Goal: Information Seeking & Learning: Learn about a topic

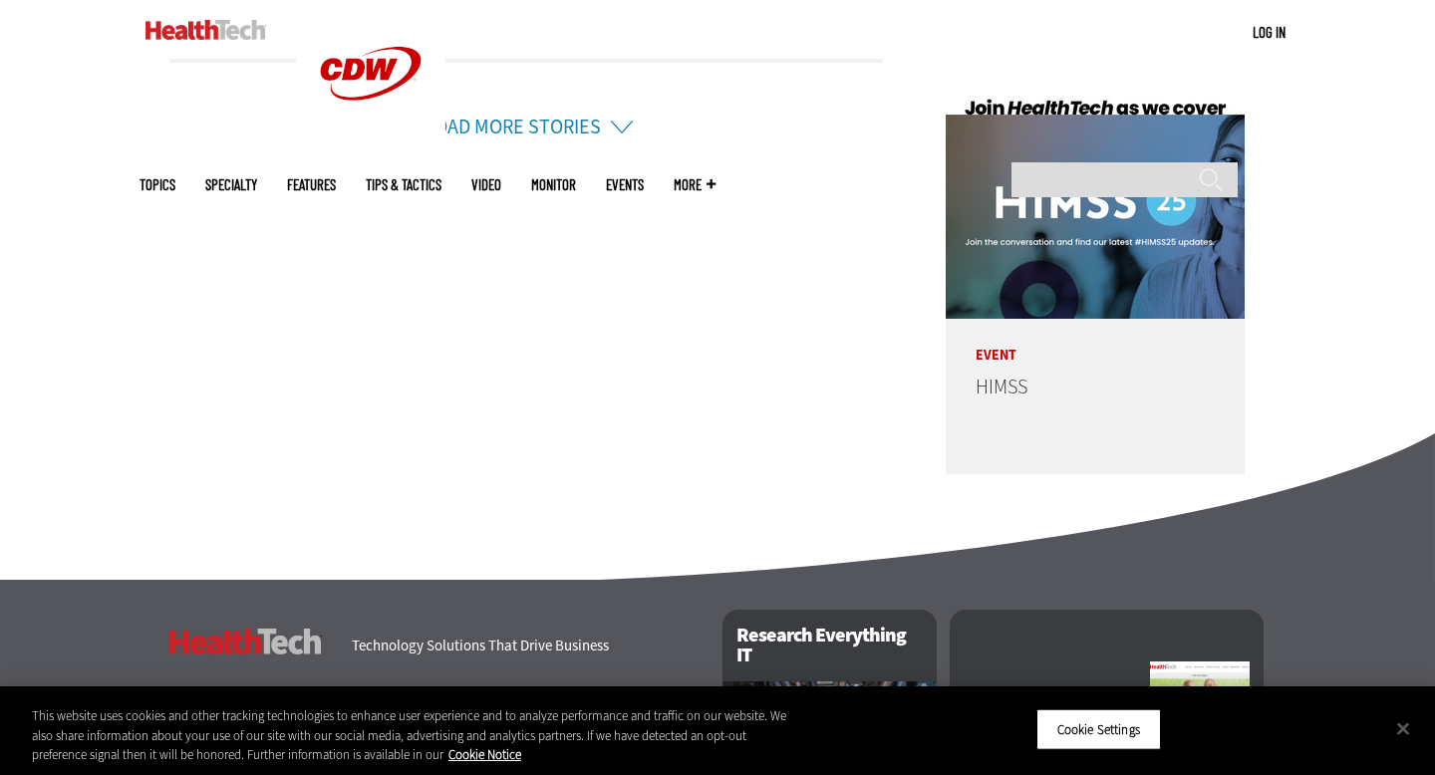
scroll to position [4957, 0]
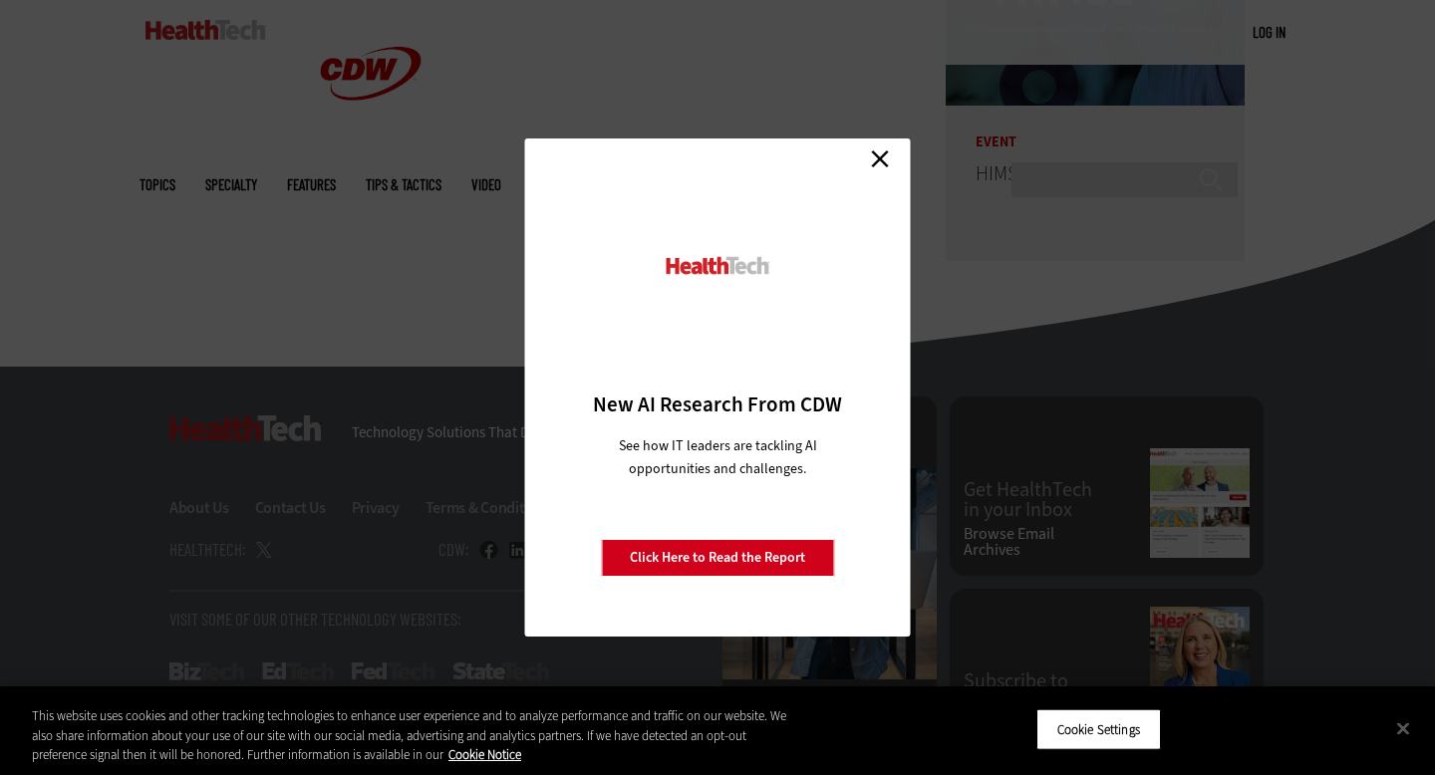
click at [878, 163] on link "Close" at bounding box center [880, 159] width 30 height 30
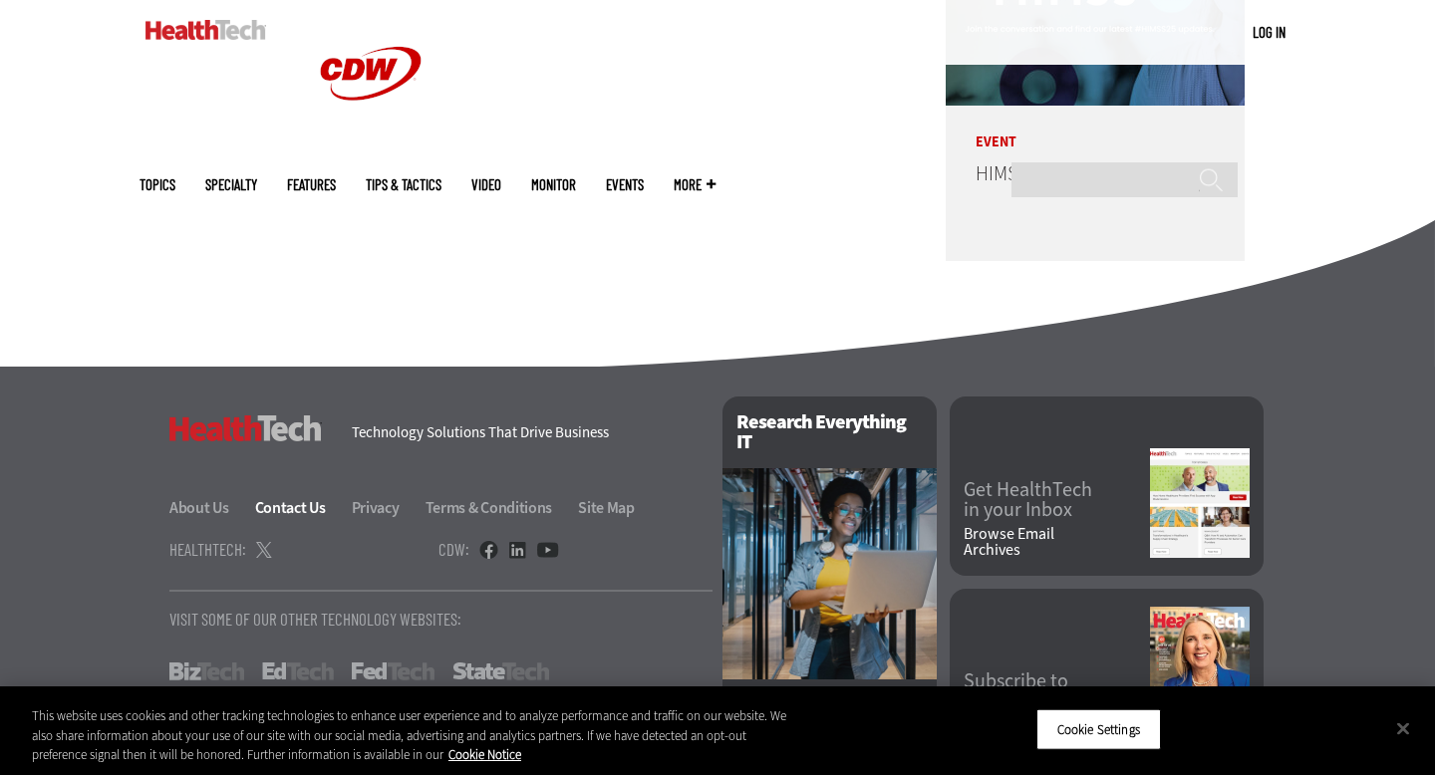
click at [282, 497] on link "Contact Us" at bounding box center [302, 507] width 94 height 21
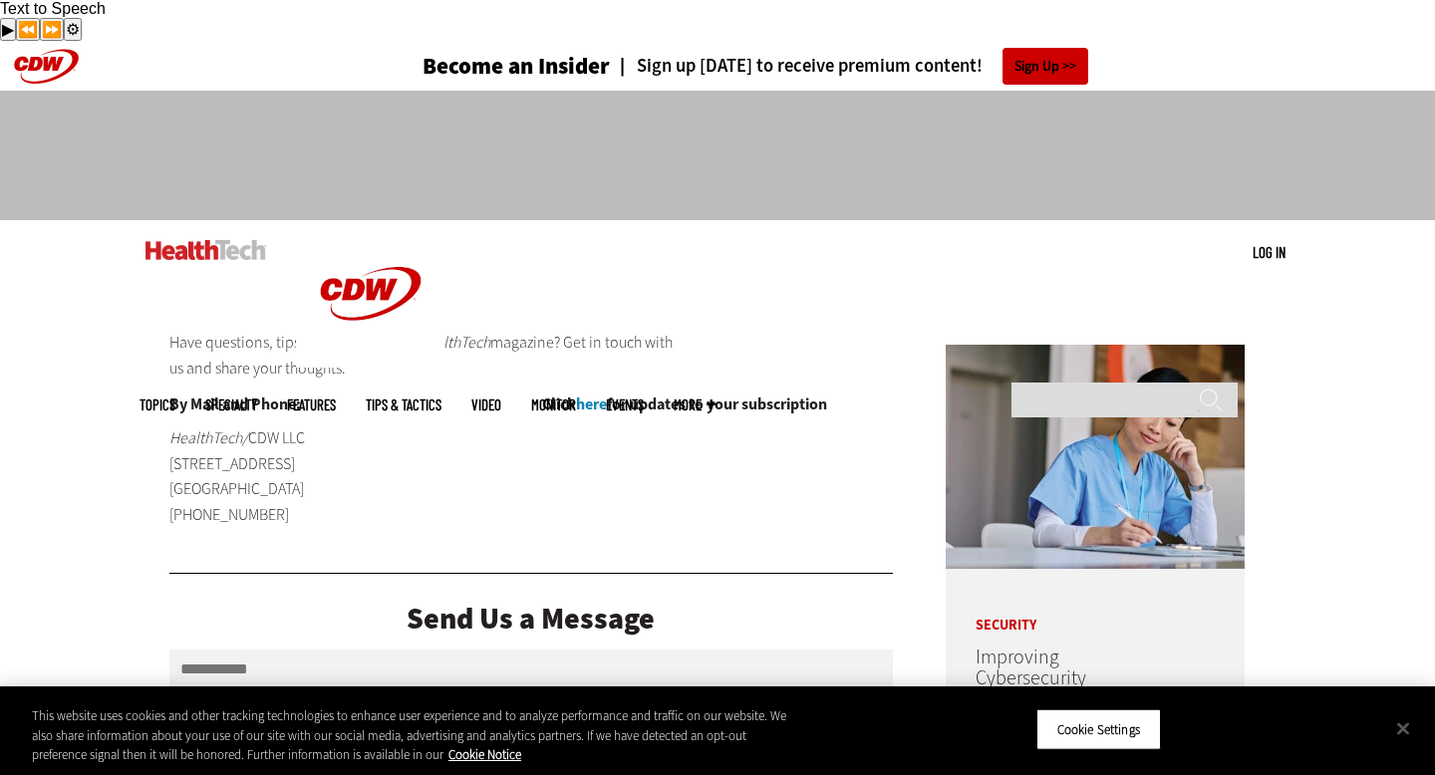
click at [216, 240] on img at bounding box center [205, 250] width 121 height 20
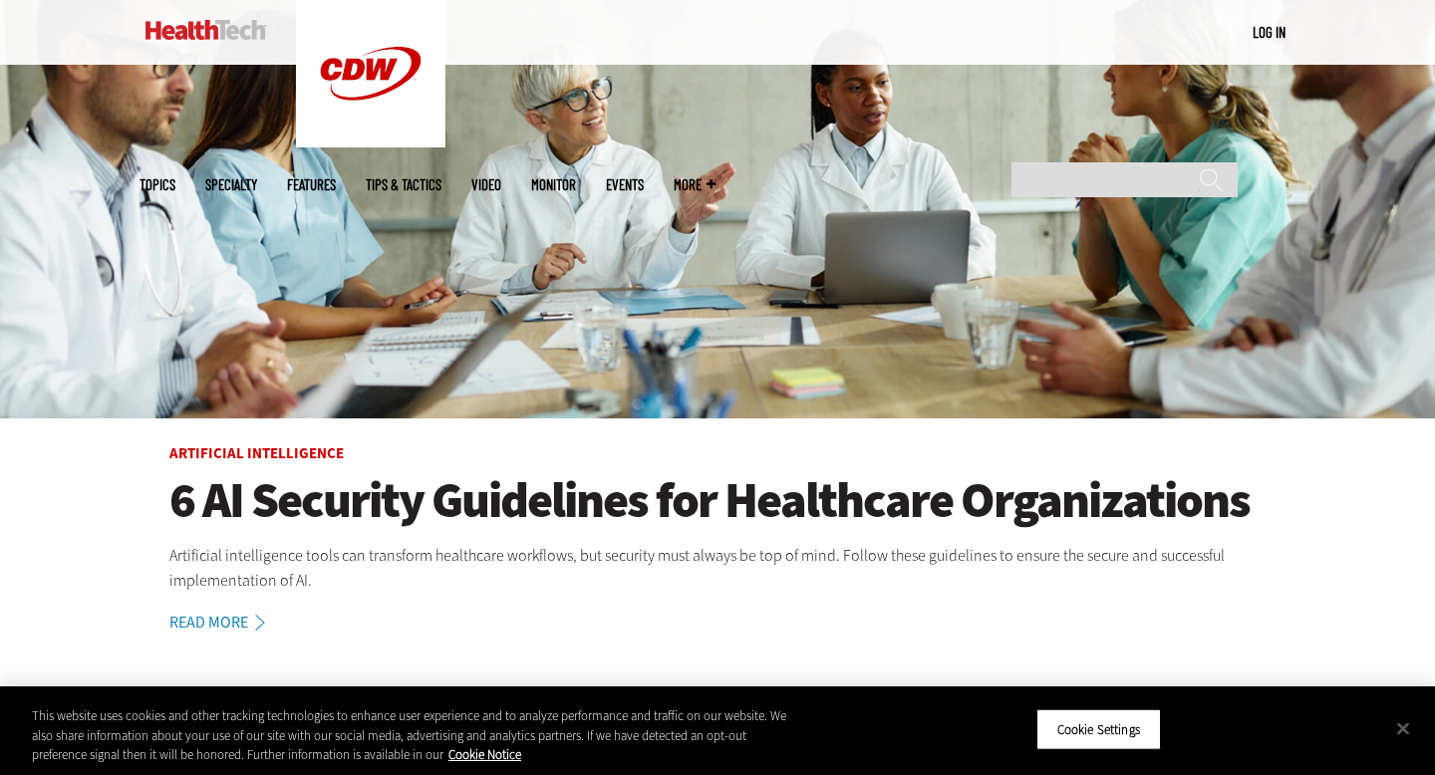
click at [252, 615] on icon at bounding box center [260, 623] width 24 height 16
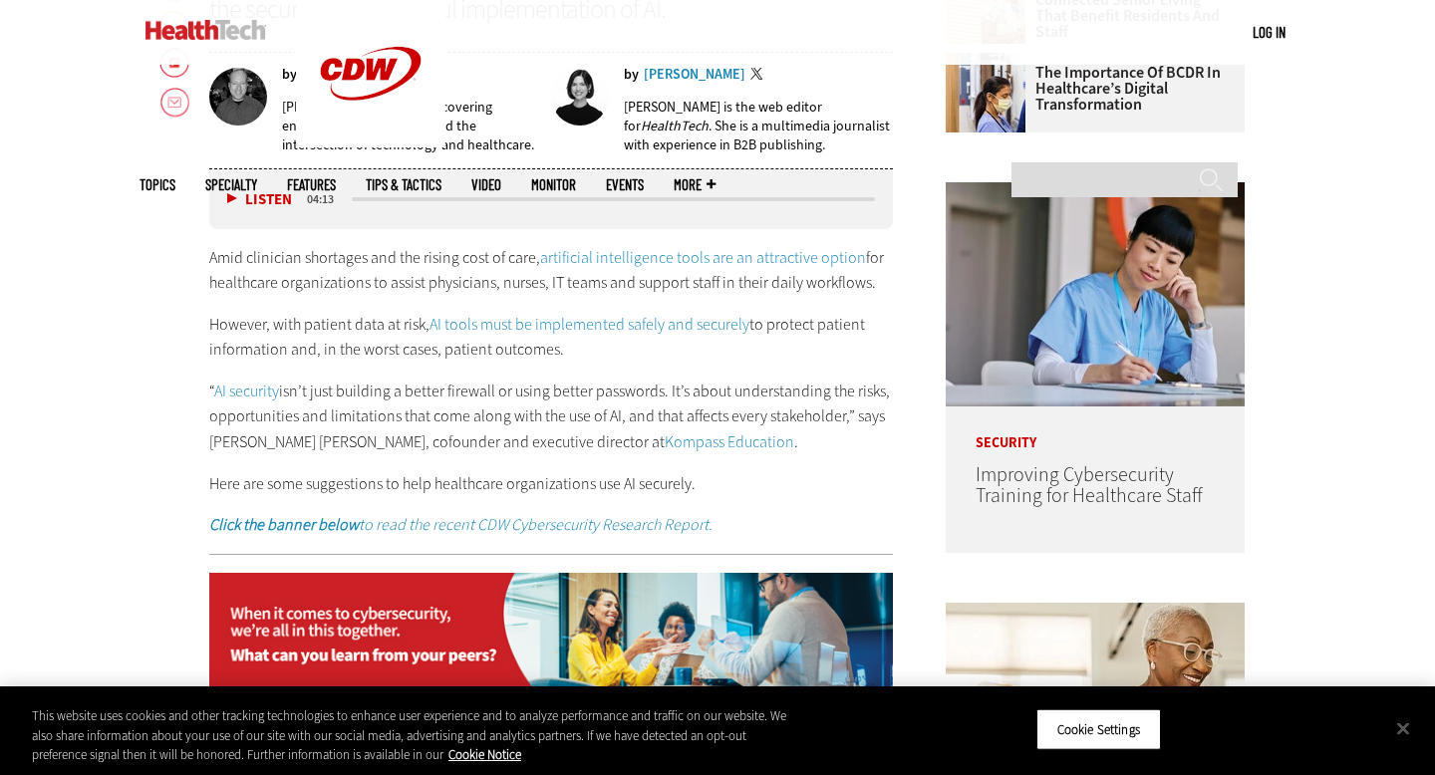
scroll to position [879, 0]
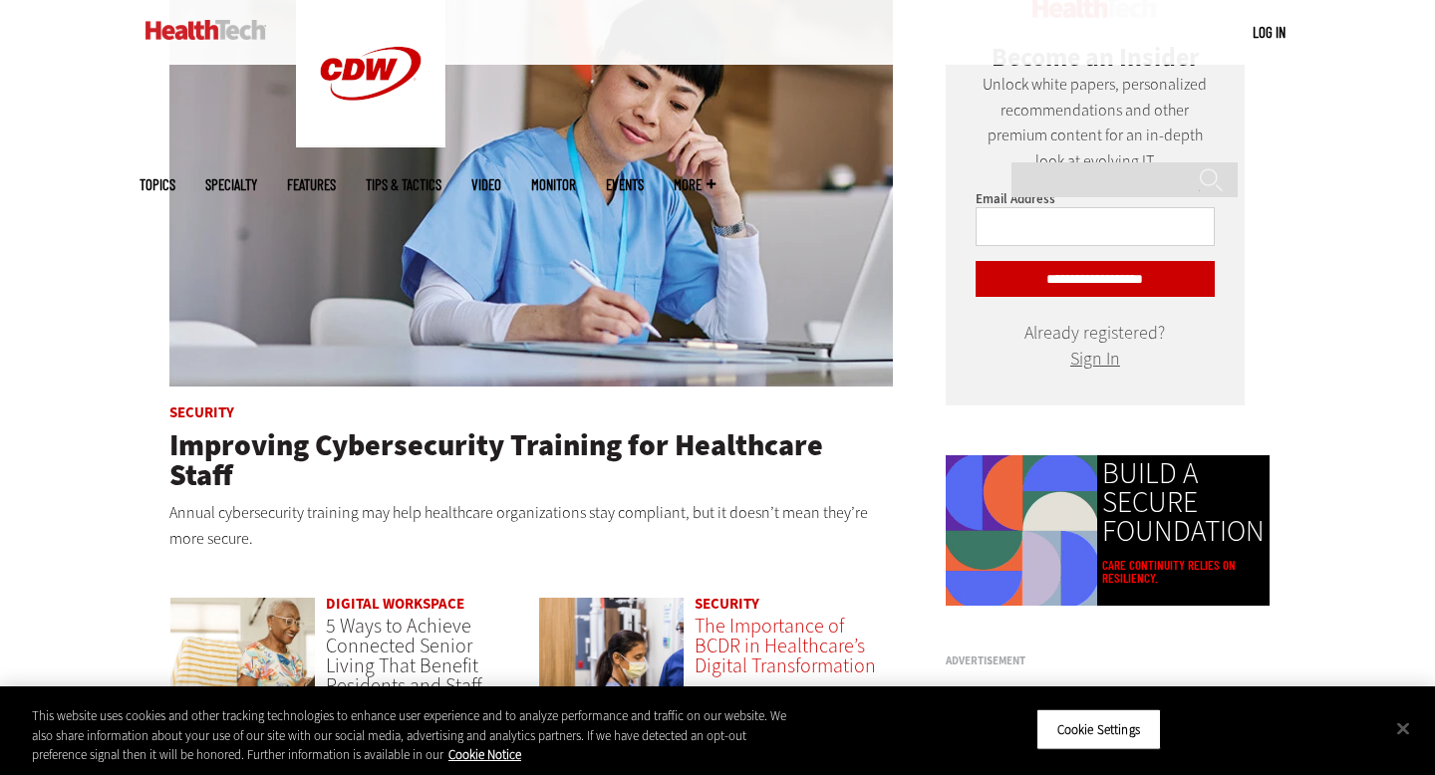
scroll to position [1147, 0]
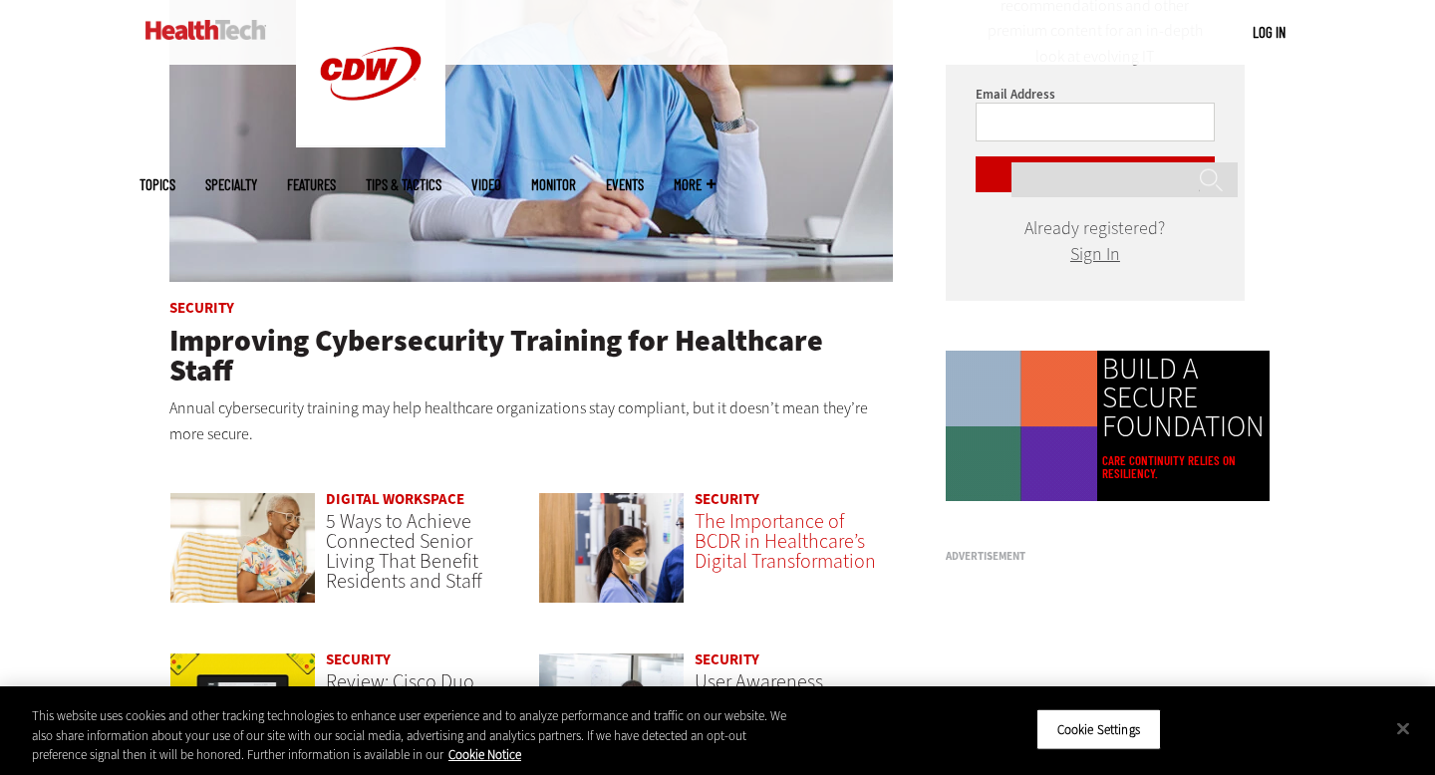
click at [729, 508] on span "The Importance of BCDR in Healthcare’s Digital Transformation" at bounding box center [785, 541] width 181 height 67
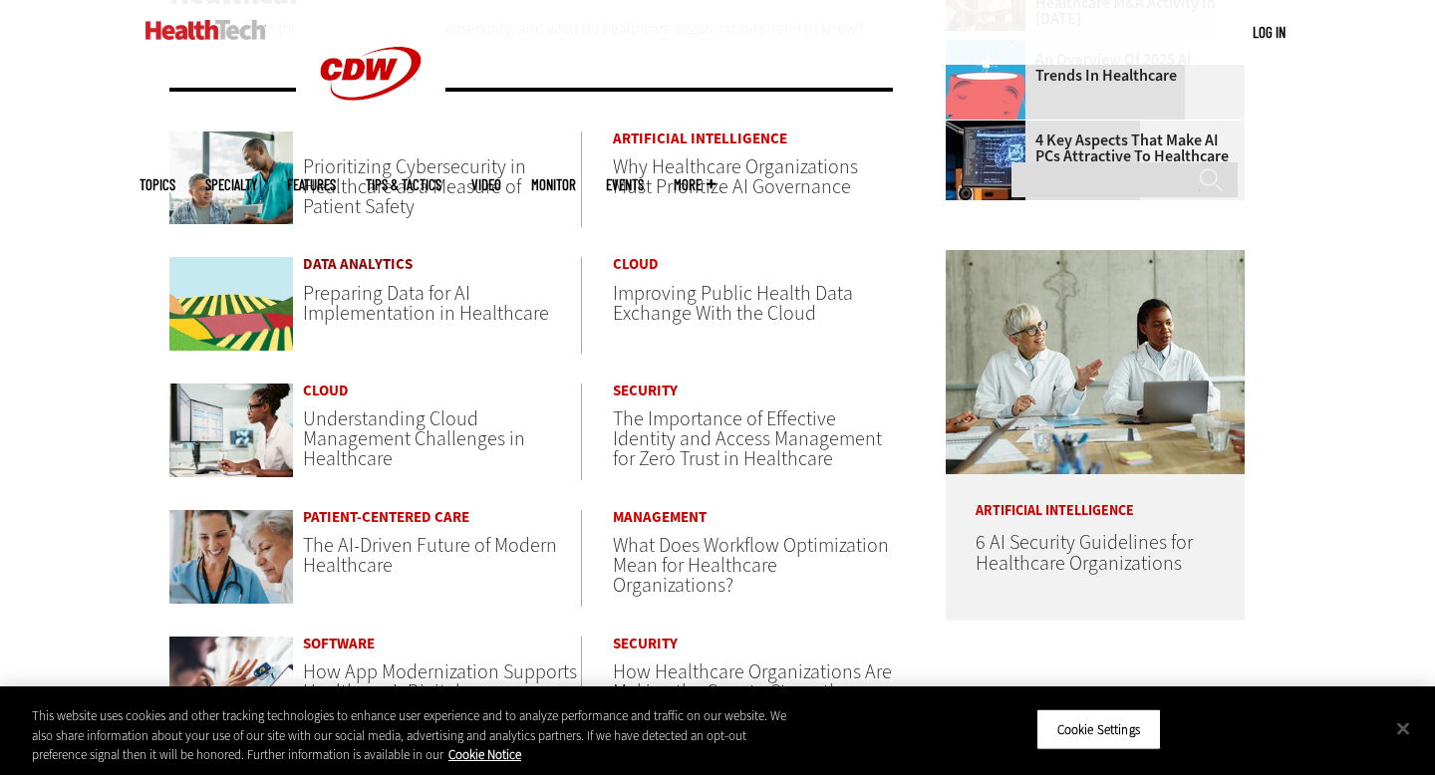
scroll to position [840, 0]
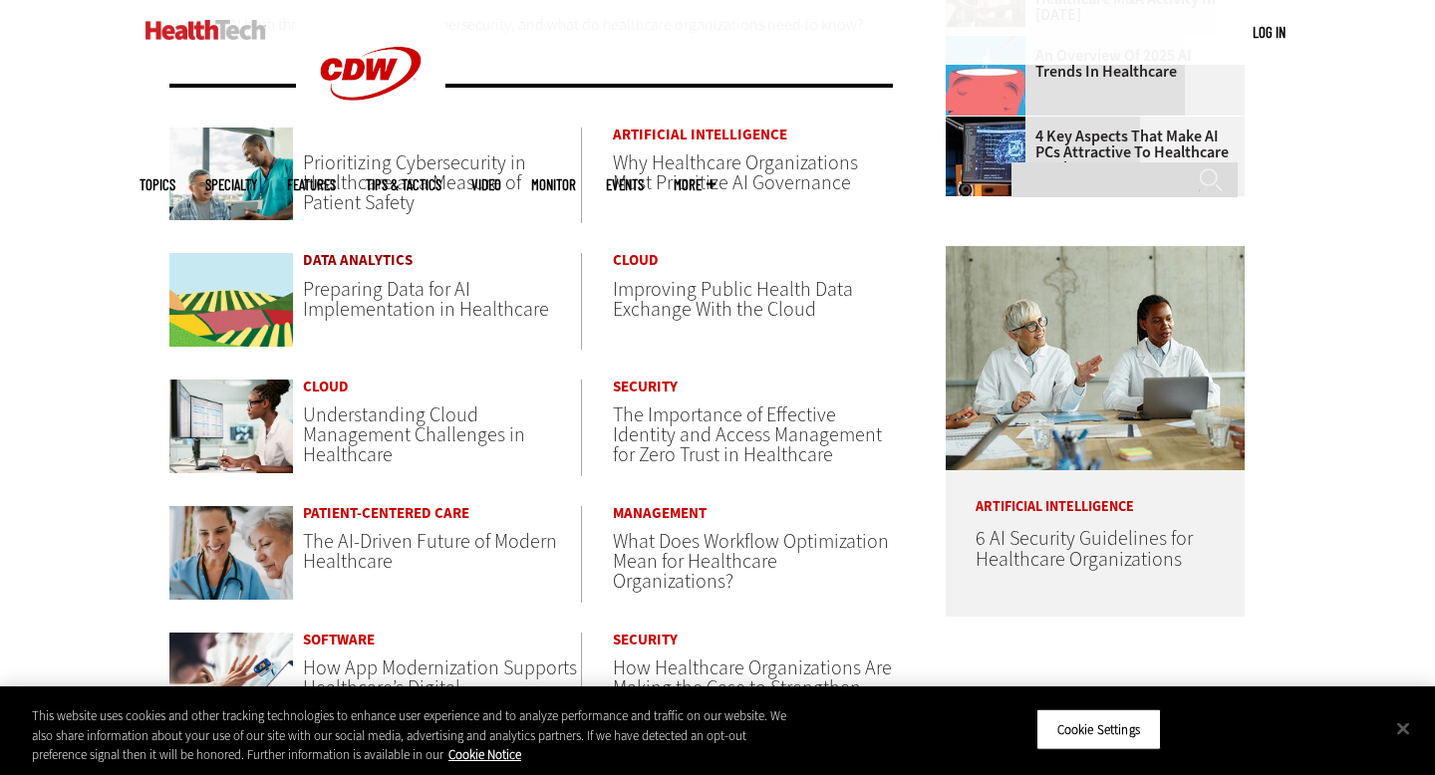
click at [353, 253] on link "Data Analytics" at bounding box center [442, 260] width 278 height 15
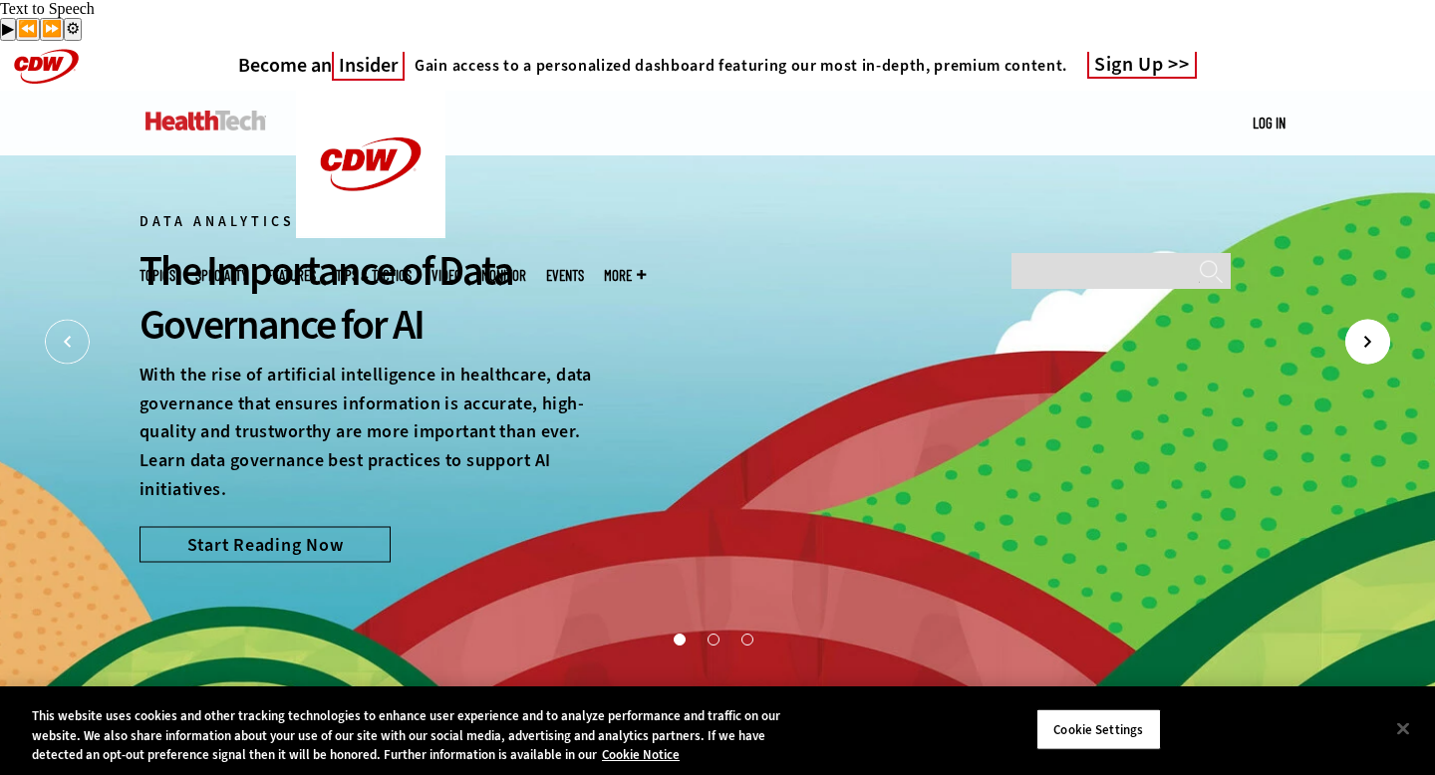
click at [1359, 319] on icon "Next" at bounding box center [1367, 341] width 45 height 45
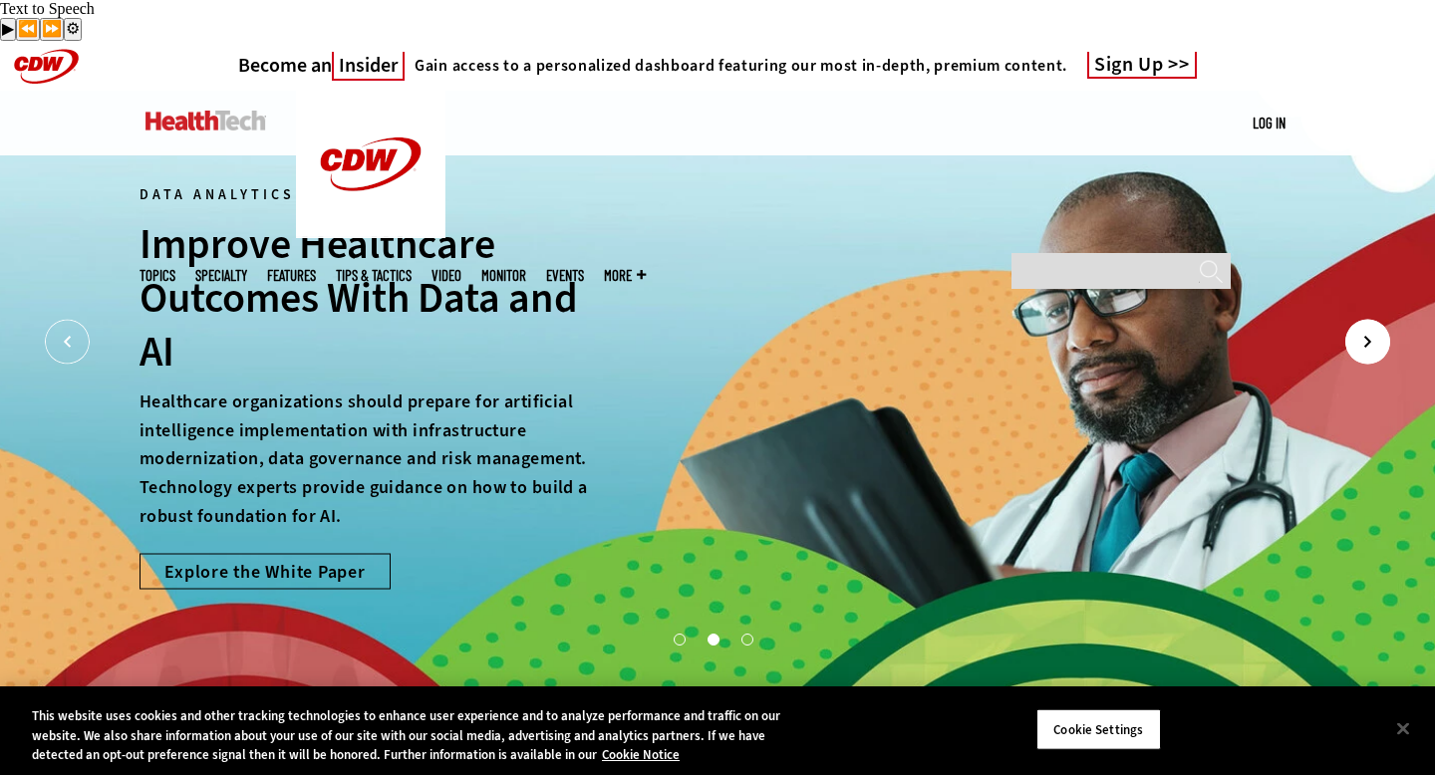
click at [1360, 319] on icon "Next" at bounding box center [1367, 341] width 45 height 45
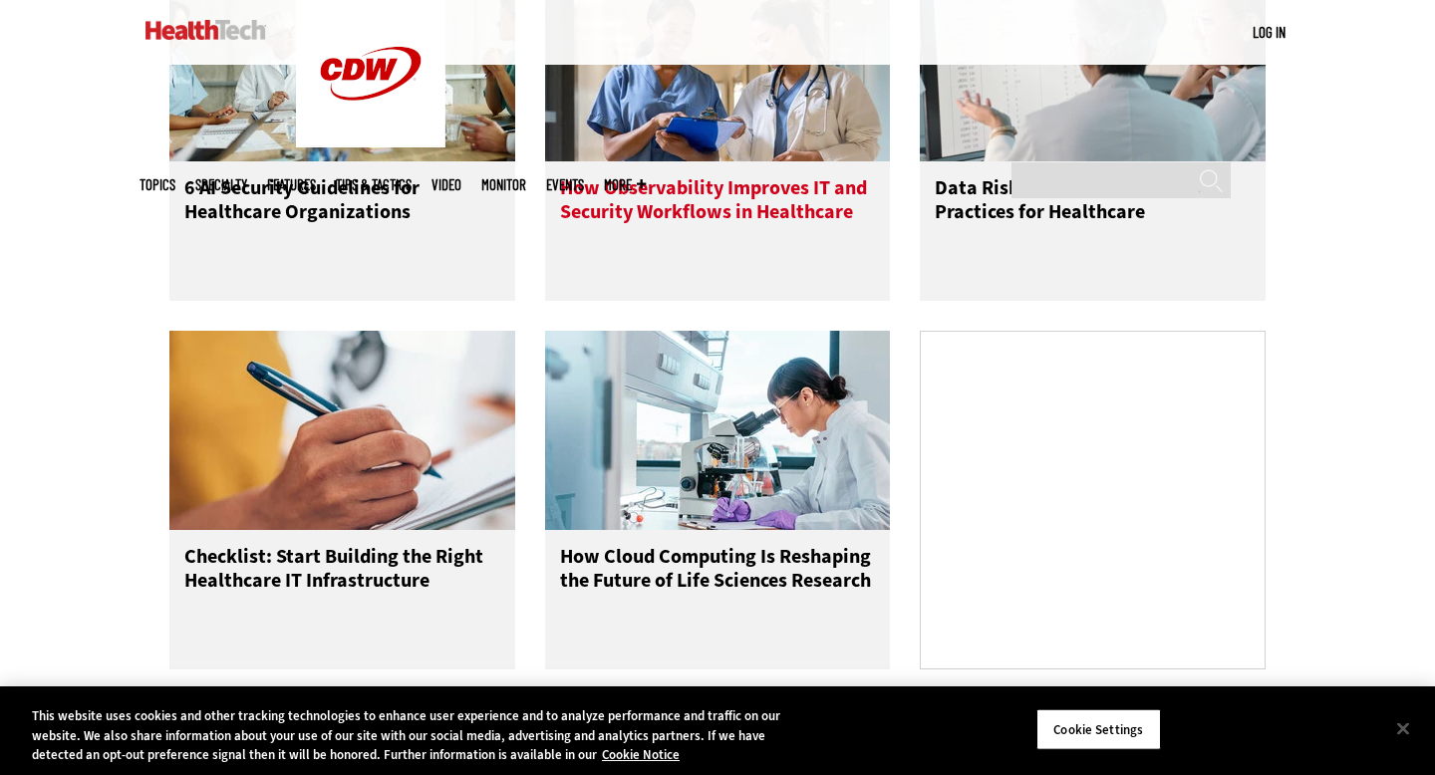
scroll to position [1933, 0]
